Goal: Find specific page/section: Locate a particular part of the current website

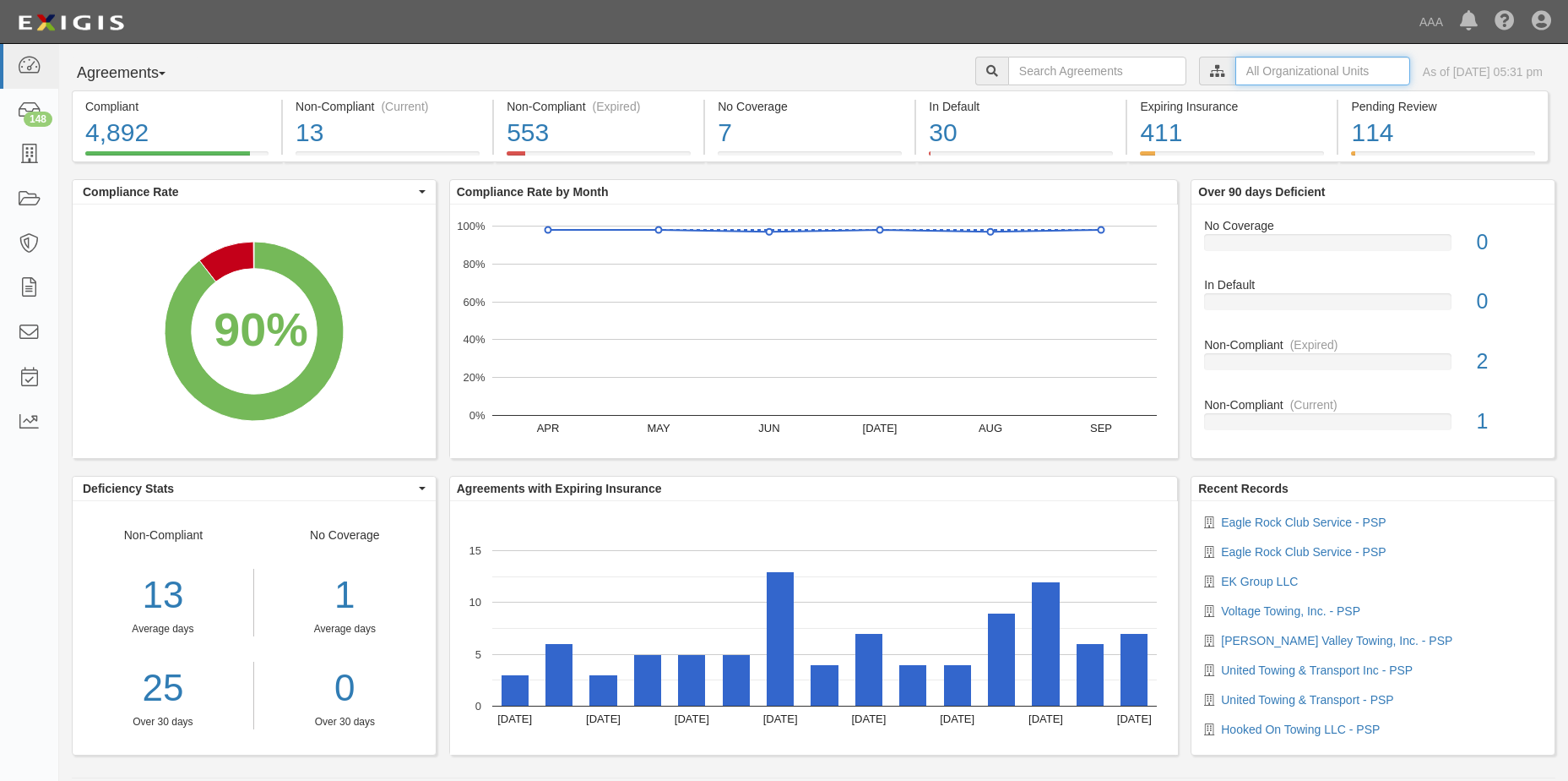
click at [1300, 69] on input "text" at bounding box center [1322, 70] width 175 height 29
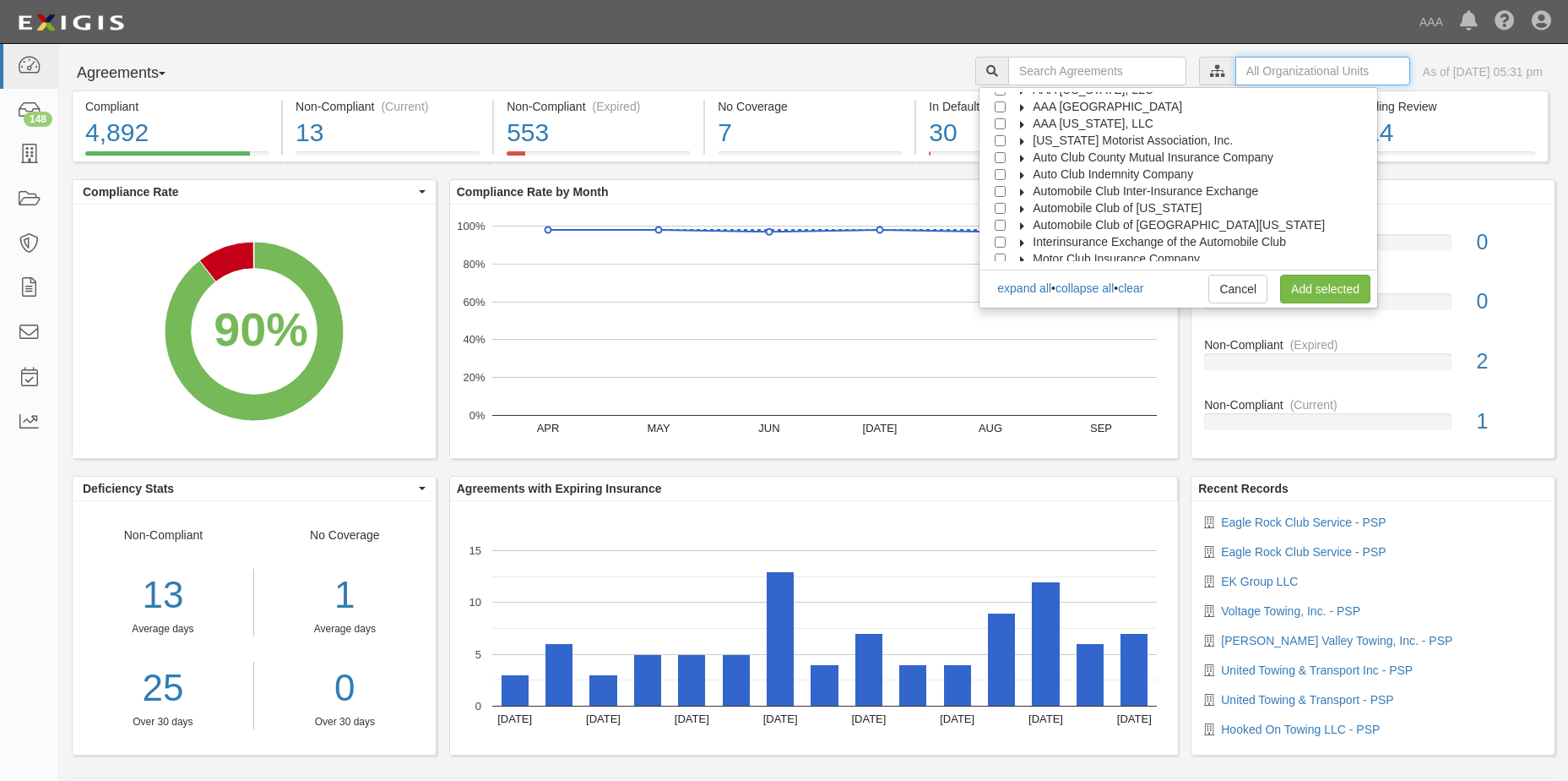
scroll to position [68, 0]
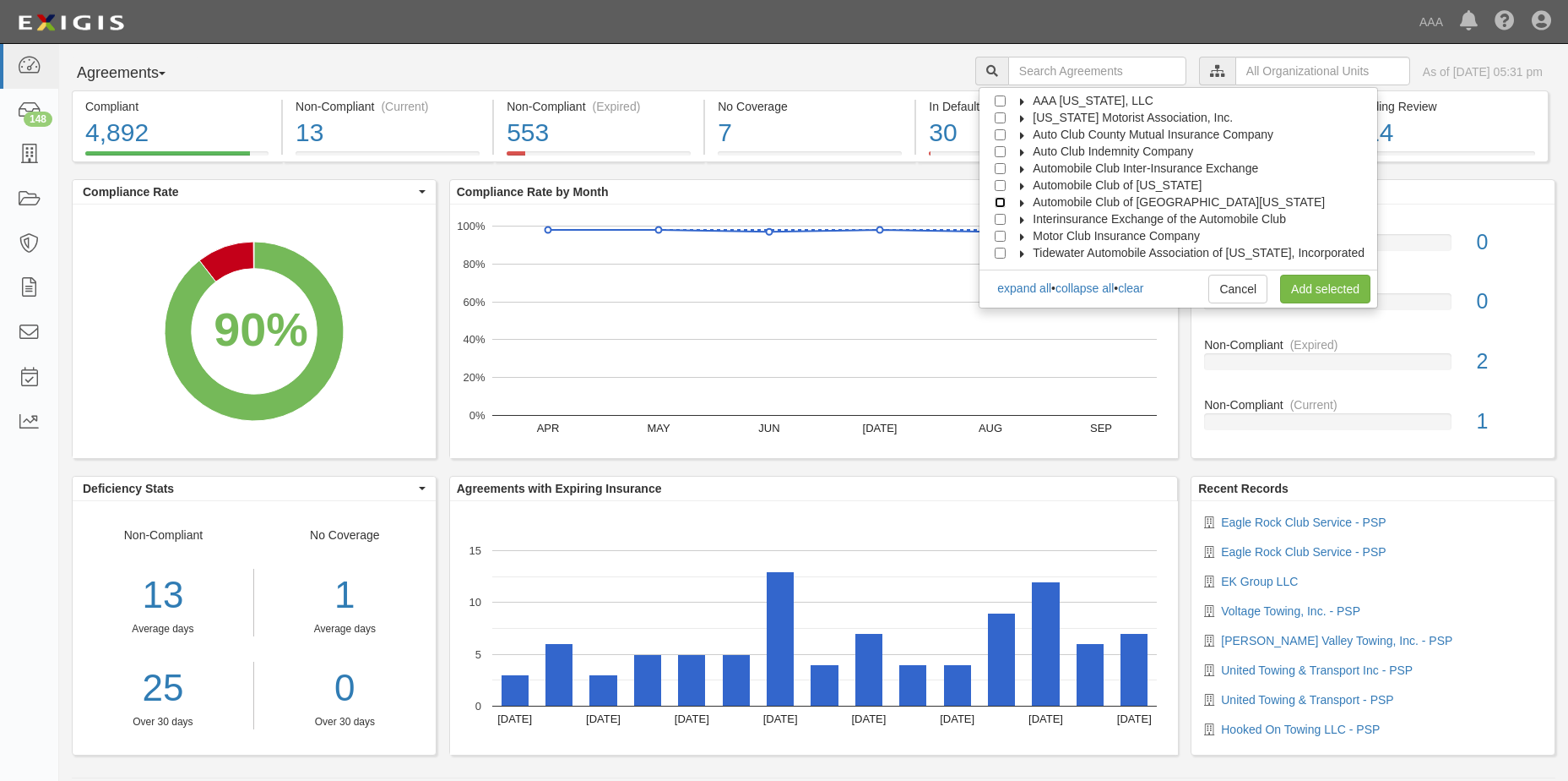
click at [1005, 203] on input "Automobile Club of Southern California" at bounding box center [1000, 202] width 11 height 11
checkbox input "true"
click at [1308, 289] on link "Add selected" at bounding box center [1325, 288] width 90 height 29
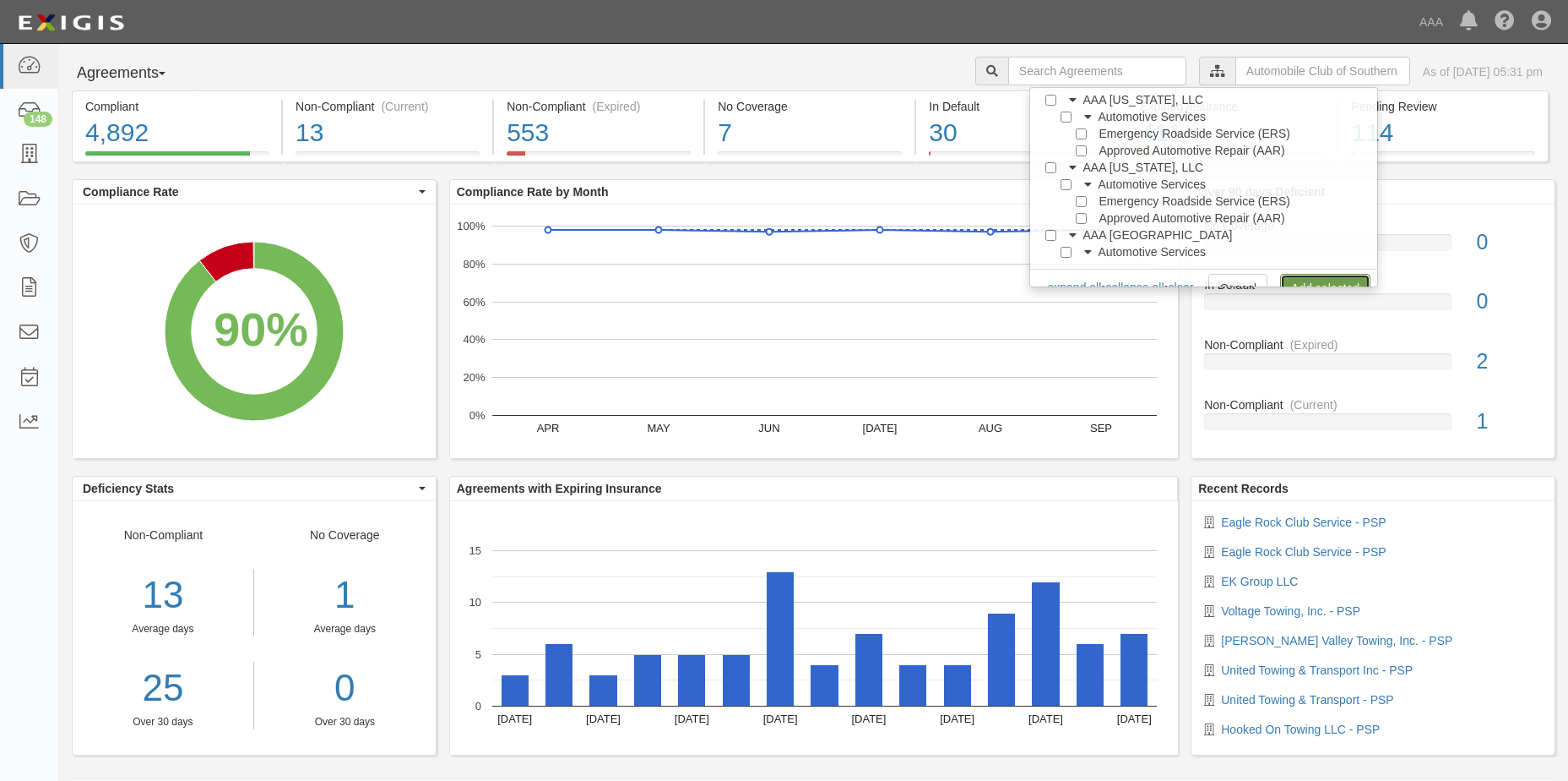
scroll to position [0, 0]
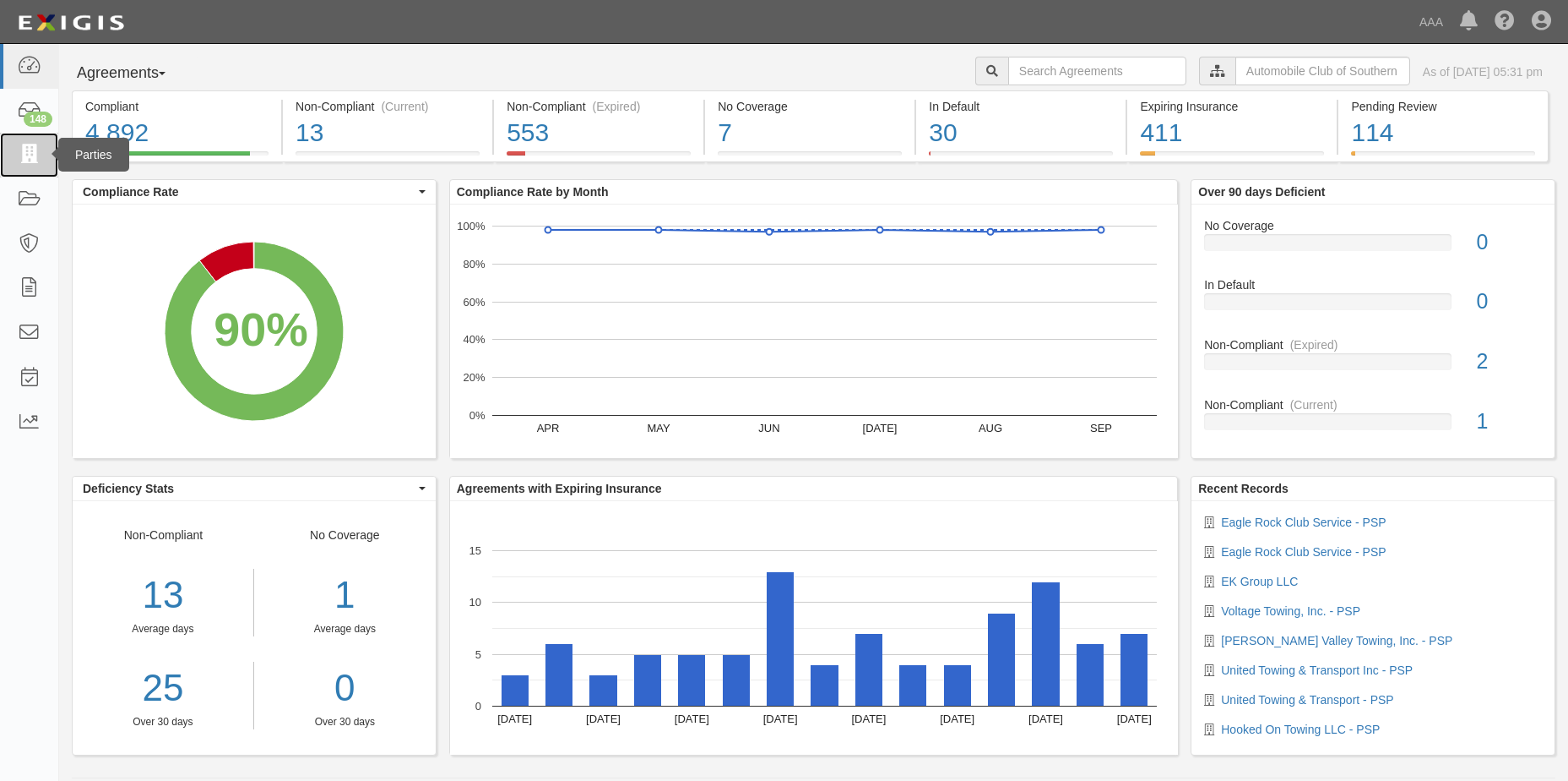
click at [28, 155] on icon at bounding box center [28, 155] width 23 height 19
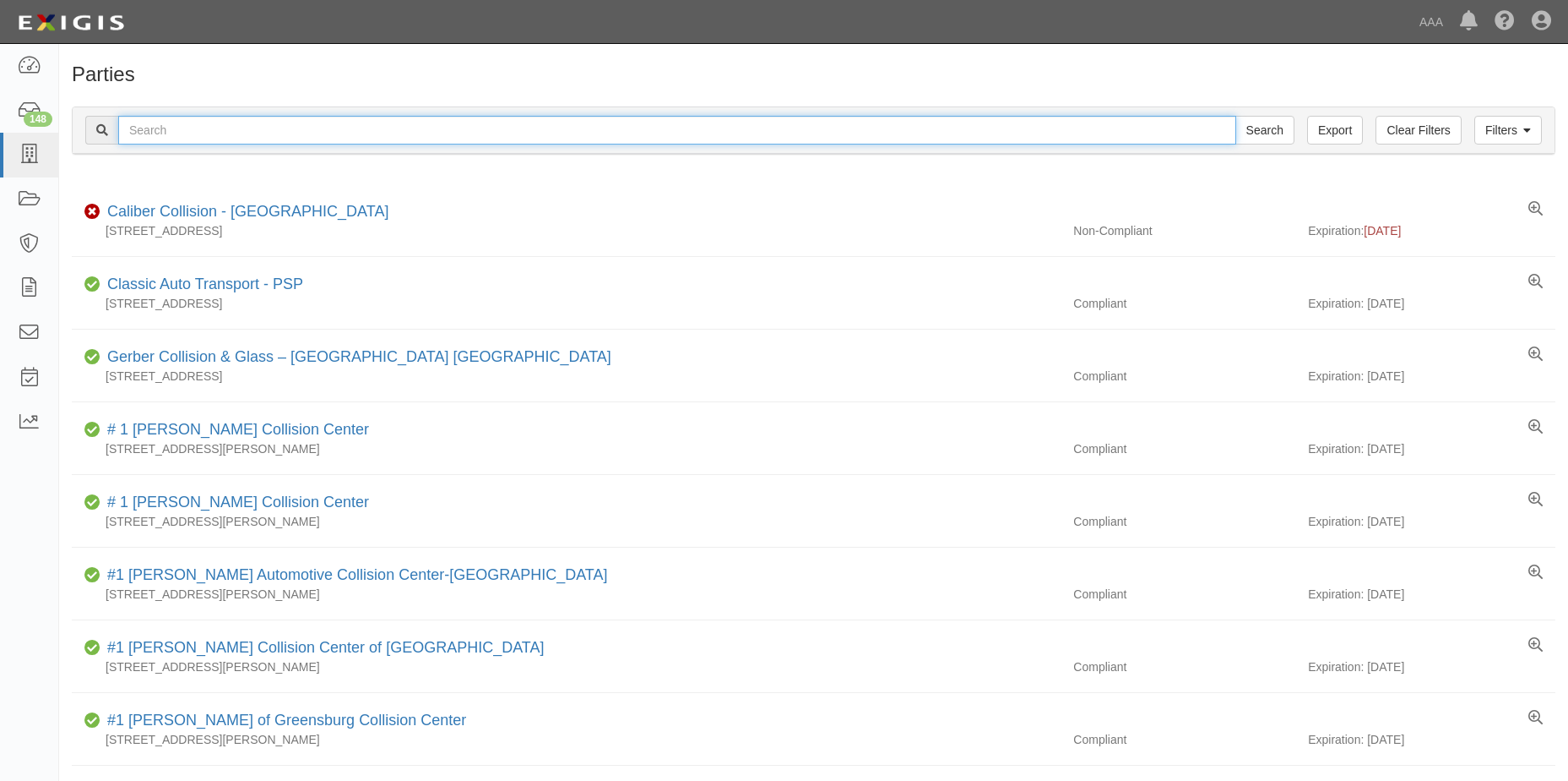
click at [247, 131] on input "text" at bounding box center [677, 129] width 1118 height 29
type input "United Towing & Transport West Covina"
click at [1275, 133] on input "Search" at bounding box center [1265, 129] width 59 height 29
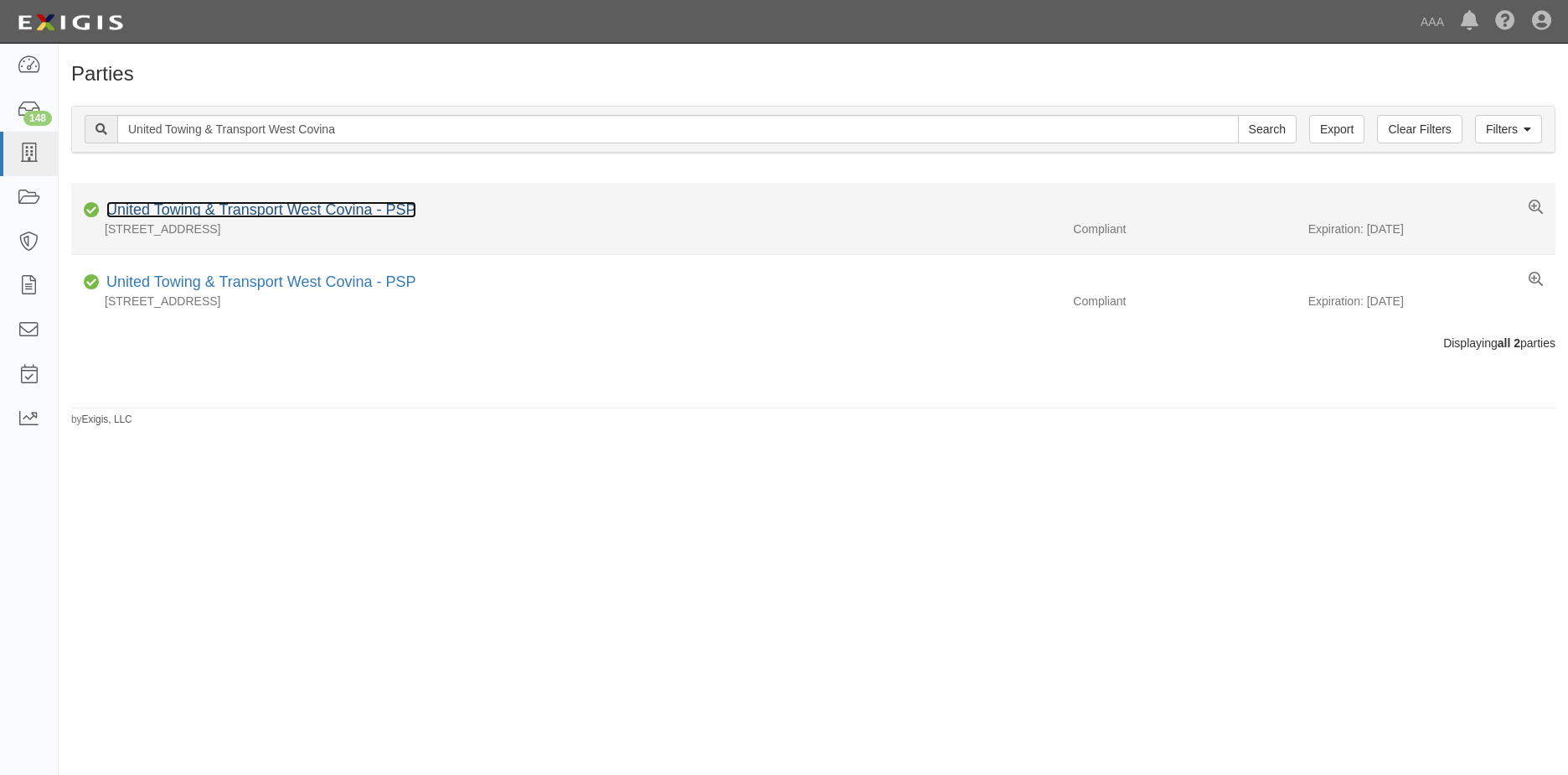
click at [278, 209] on link "United Towing & Transport West Covina - PSP" at bounding box center [261, 209] width 310 height 16
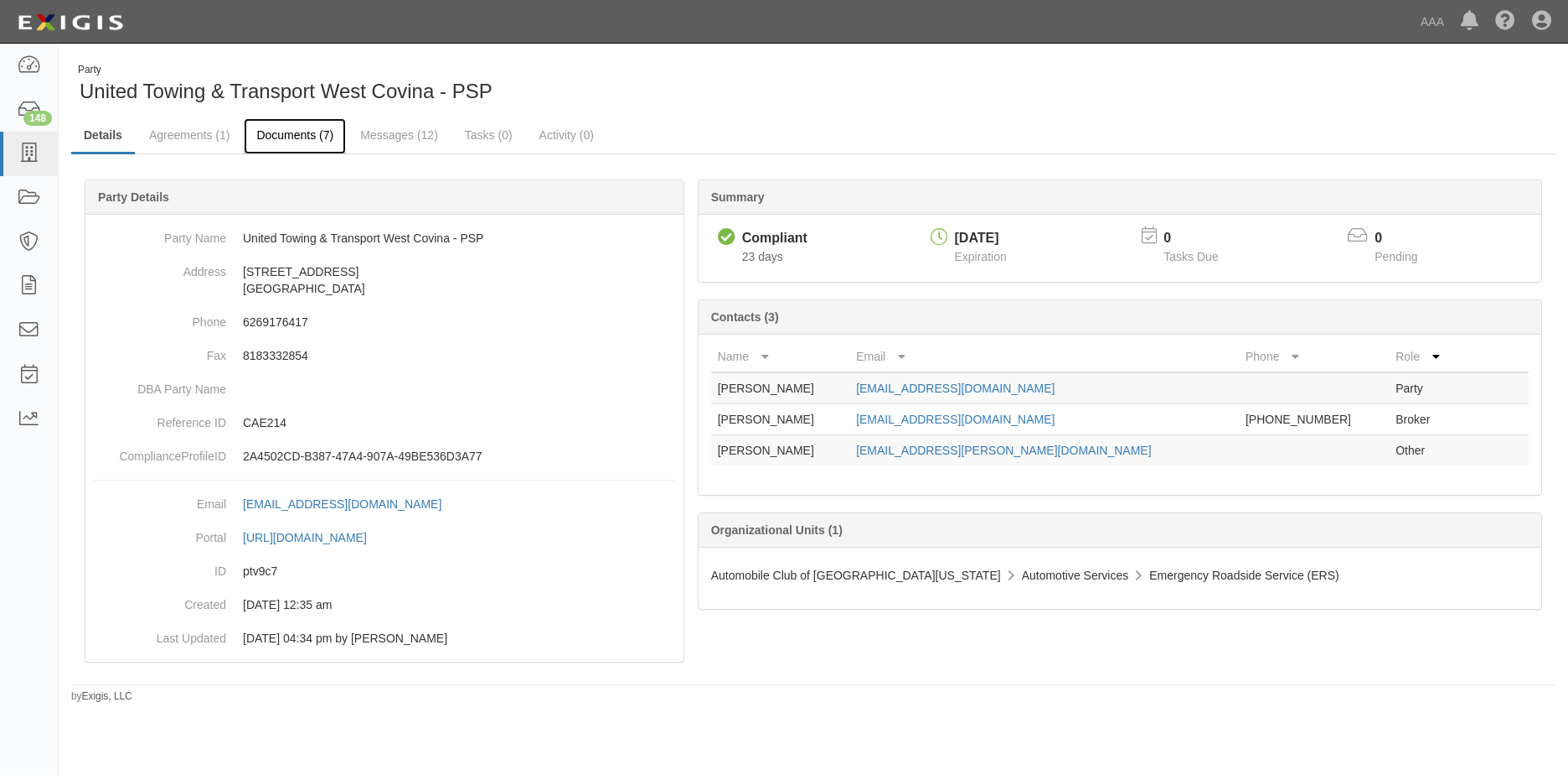
click at [299, 134] on link "Documents (7)" at bounding box center [295, 136] width 103 height 36
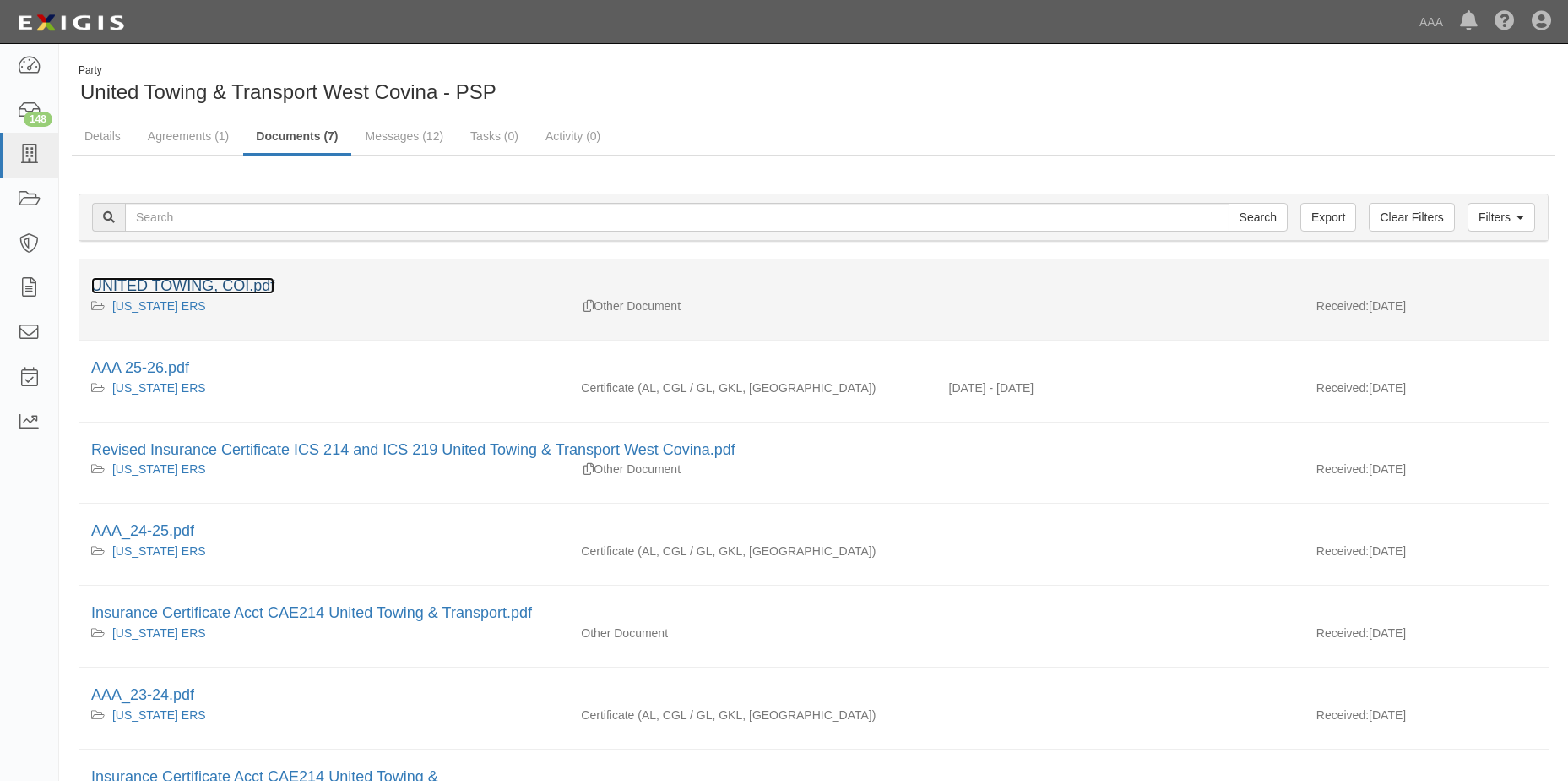
click at [181, 288] on link "UNITED TOWING, COI.pdf" at bounding box center [182, 285] width 183 height 17
